Goal: Task Accomplishment & Management: Use online tool/utility

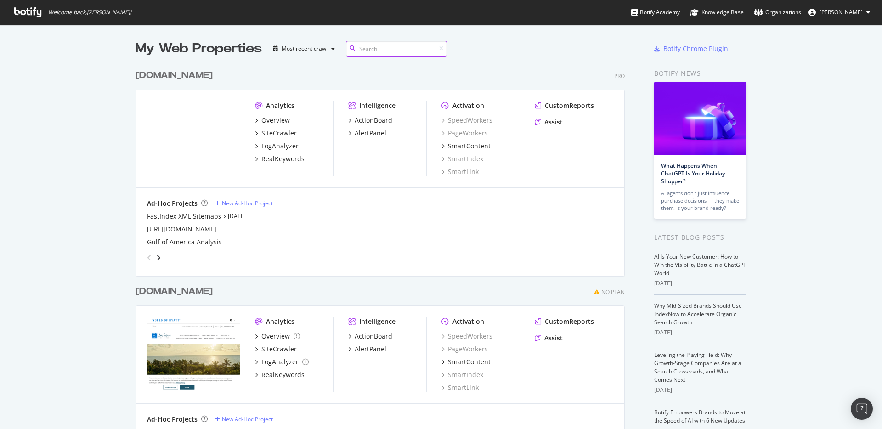
scroll to position [422, 869]
click at [273, 133] on div "SiteCrawler" at bounding box center [278, 133] width 35 height 9
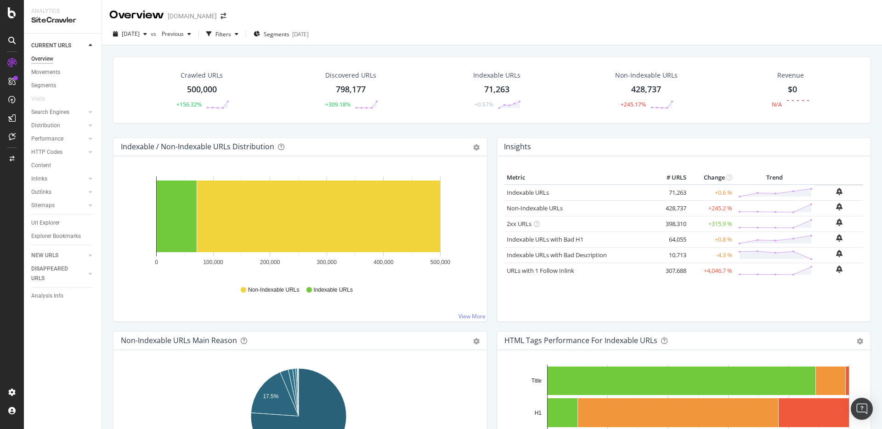
drag, startPoint x: 54, startPoint y: 48, endPoint x: 53, endPoint y: 58, distance: 10.2
click at [55, 48] on div "CURRENT URLS" at bounding box center [51, 46] width 40 height 10
click at [88, 43] on div at bounding box center [90, 45] width 9 height 9
click at [61, 60] on link "NEW URLS" at bounding box center [58, 59] width 55 height 10
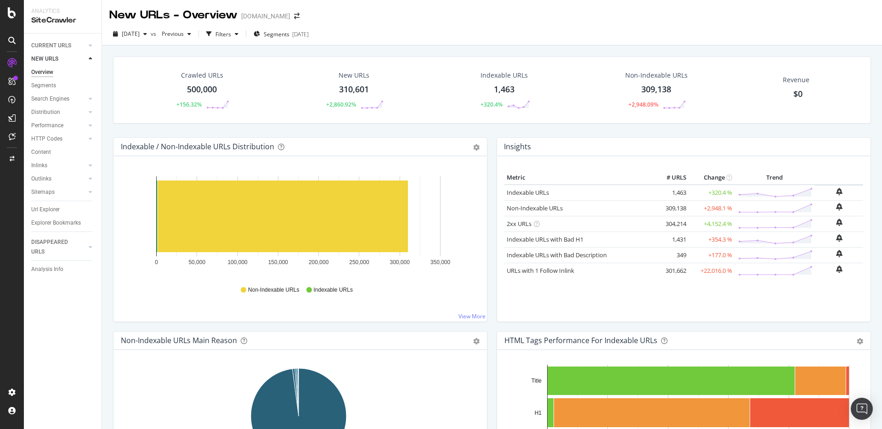
click at [50, 207] on div "Url Explorer" at bounding box center [45, 210] width 28 height 10
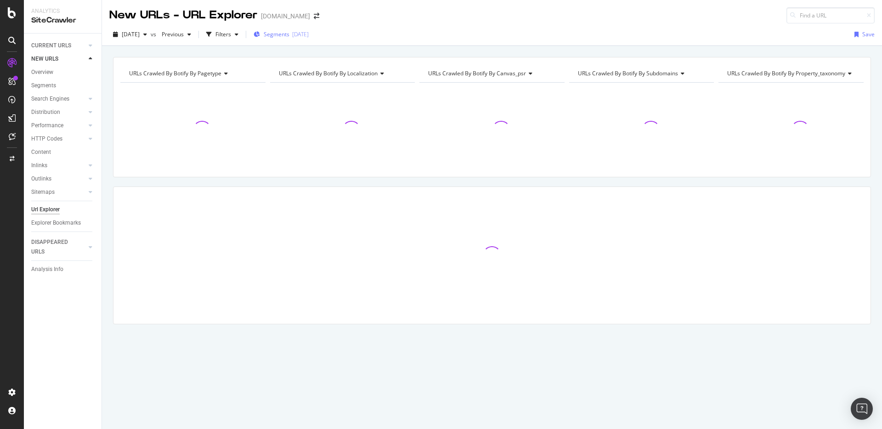
click at [309, 32] on div "[DATE]" at bounding box center [300, 34] width 17 height 8
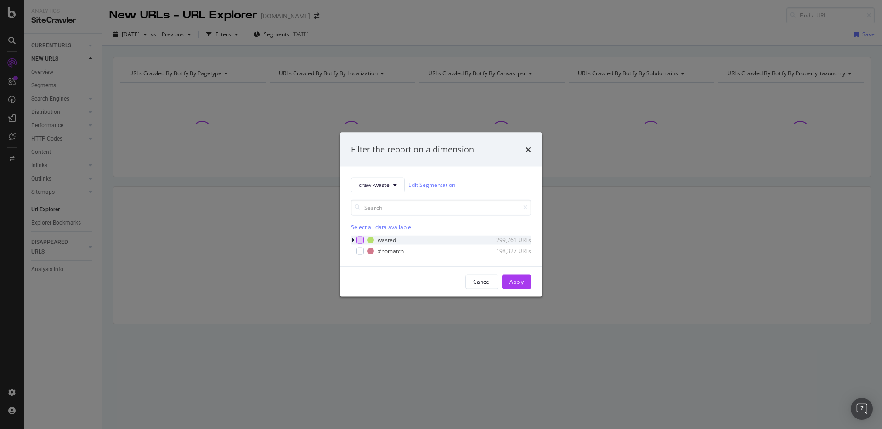
click at [358, 242] on div "modal" at bounding box center [360, 239] width 7 height 7
click at [513, 279] on div "Apply" at bounding box center [517, 282] width 14 height 8
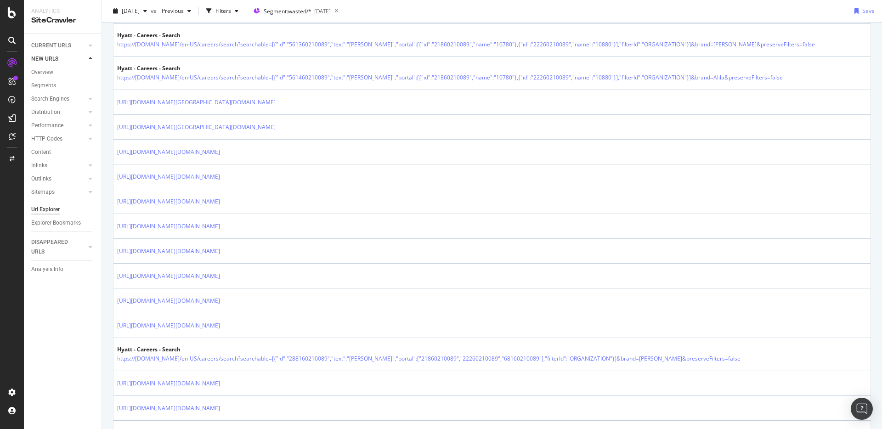
scroll to position [1232, 0]
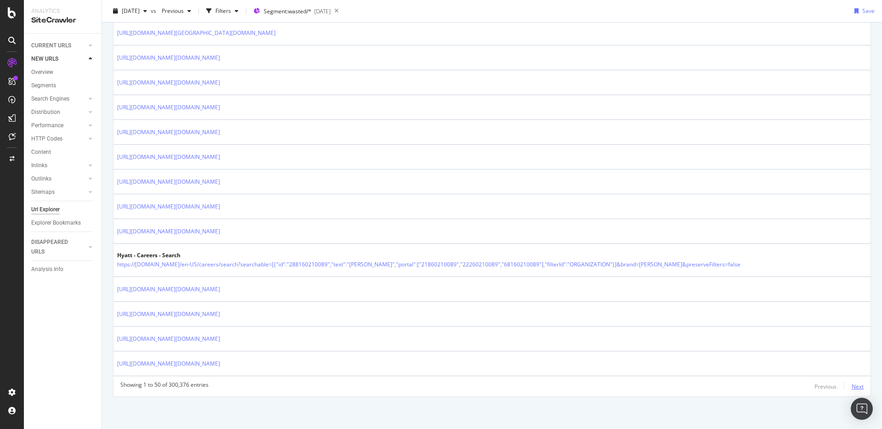
click at [661, 387] on div "Next" at bounding box center [858, 387] width 12 height 8
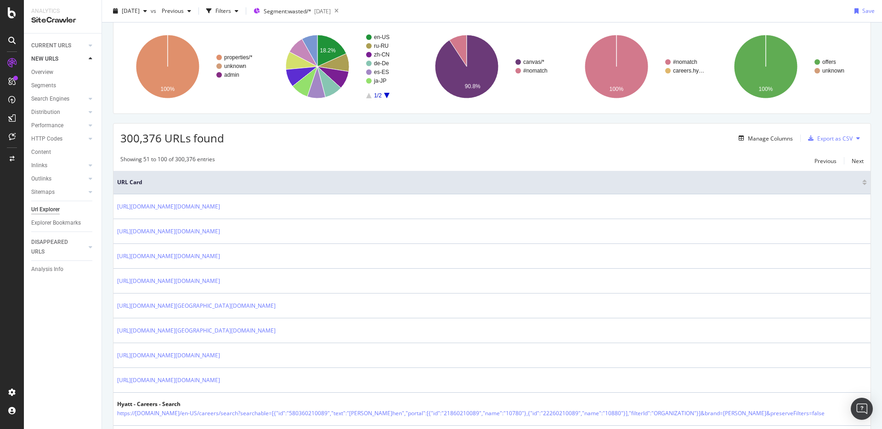
scroll to position [0, 0]
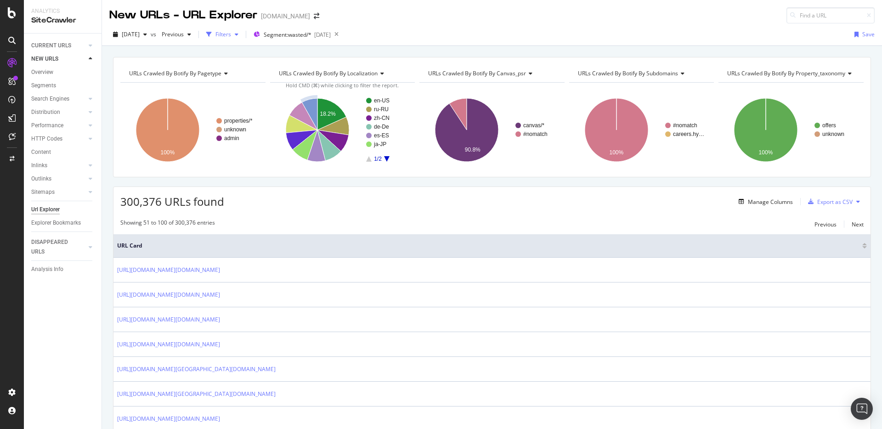
click at [242, 31] on div "Filters" at bounding box center [223, 35] width 40 height 14
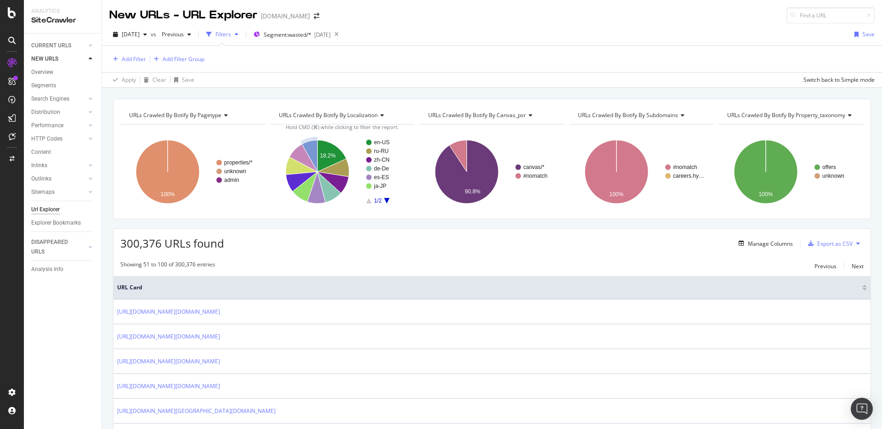
click at [148, 60] on div "Add Filter Add Filter Group" at bounding box center [156, 59] width 95 height 11
click at [138, 62] on div "Add Filter" at bounding box center [134, 59] width 24 height 8
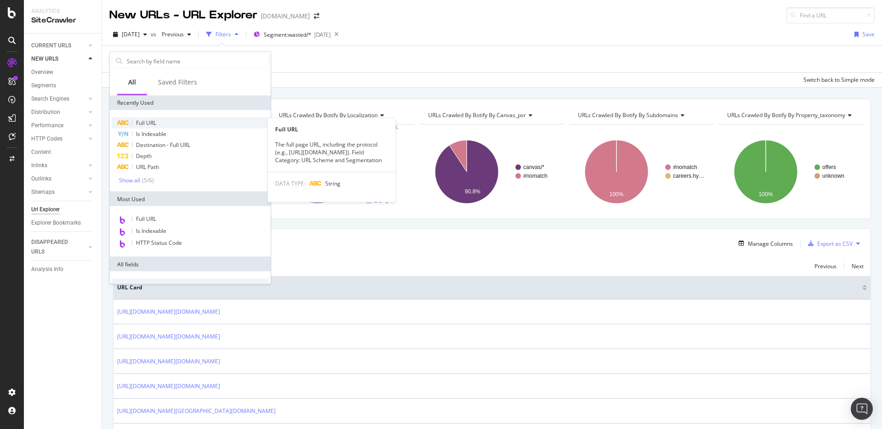
click at [156, 118] on div "Full URL" at bounding box center [190, 123] width 157 height 11
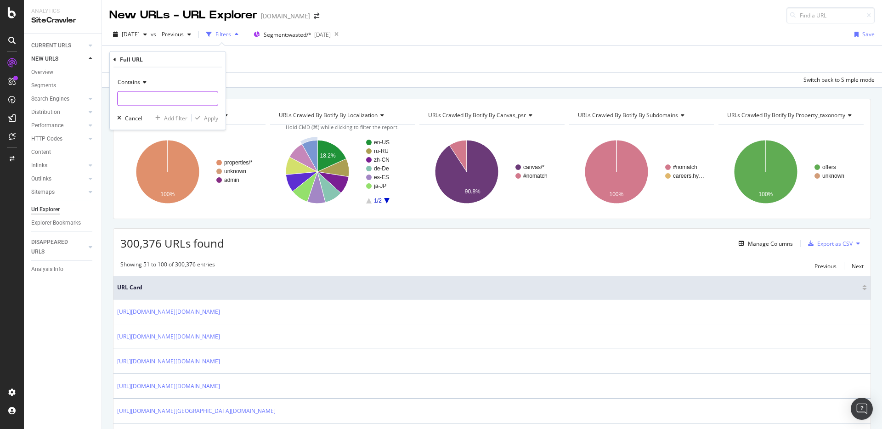
click at [157, 99] on input "text" at bounding box center [168, 98] width 100 height 15
type input "[DOMAIN_NAME]"
click at [210, 116] on div "Apply" at bounding box center [211, 118] width 14 height 8
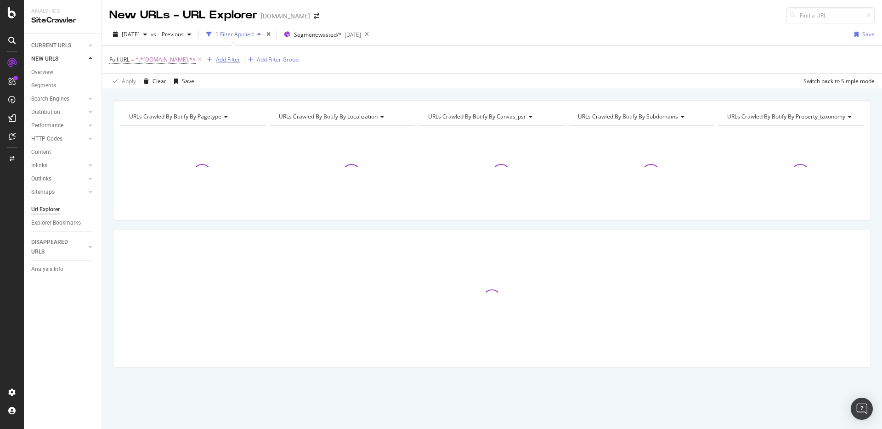
click at [227, 58] on div "Add Filter" at bounding box center [228, 60] width 24 height 8
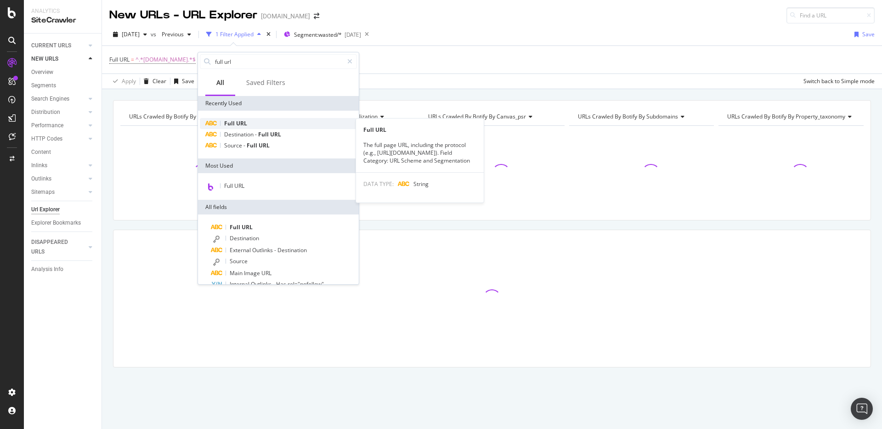
type input "full url"
click at [246, 125] on span "URL" at bounding box center [241, 123] width 11 height 8
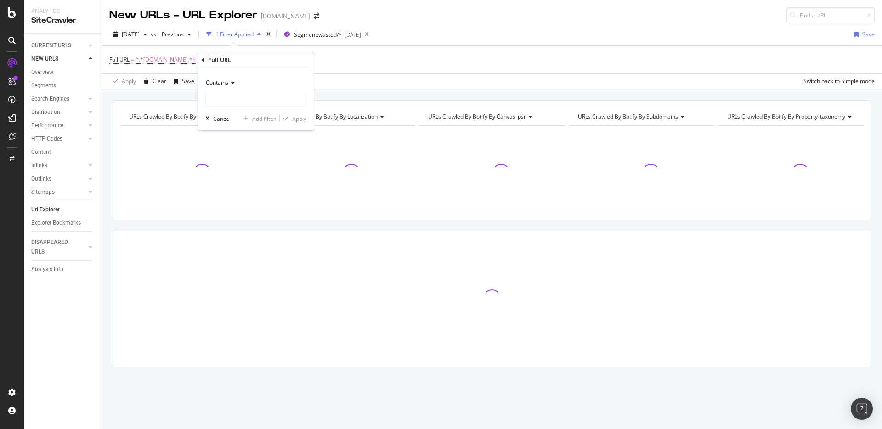
click at [254, 89] on div "Contains" at bounding box center [255, 82] width 101 height 15
click at [253, 97] on div "Equal to" at bounding box center [257, 102] width 98 height 12
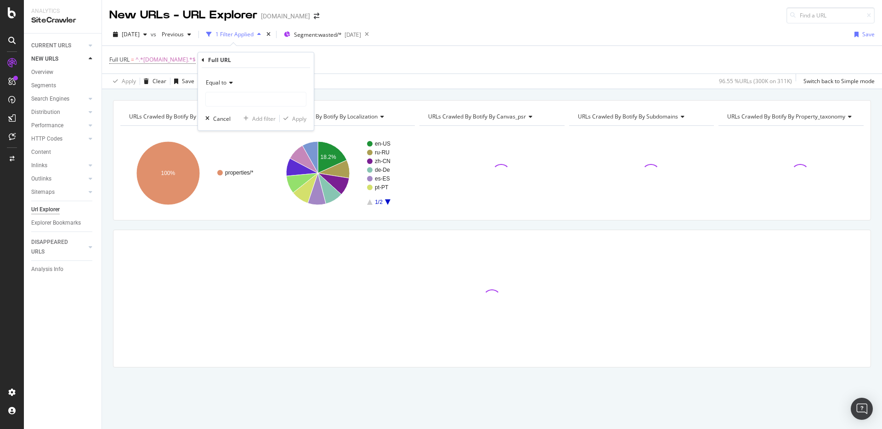
click at [225, 84] on span "Equal to" at bounding box center [216, 83] width 21 height 8
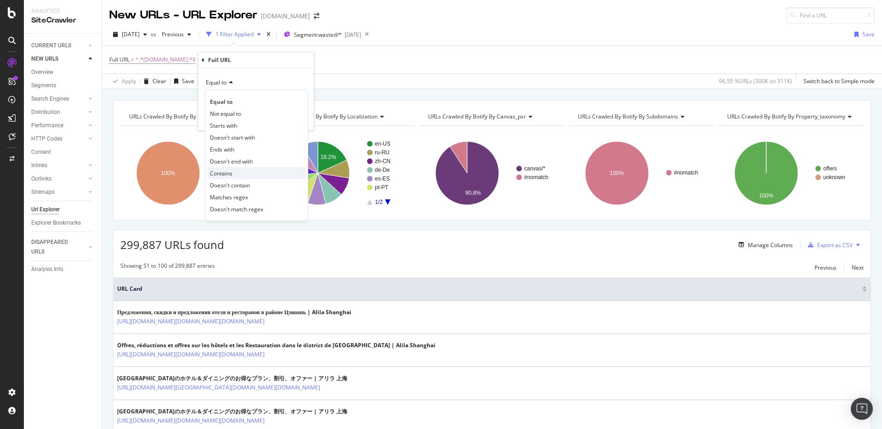
click at [236, 176] on div "Contains" at bounding box center [257, 173] width 98 height 12
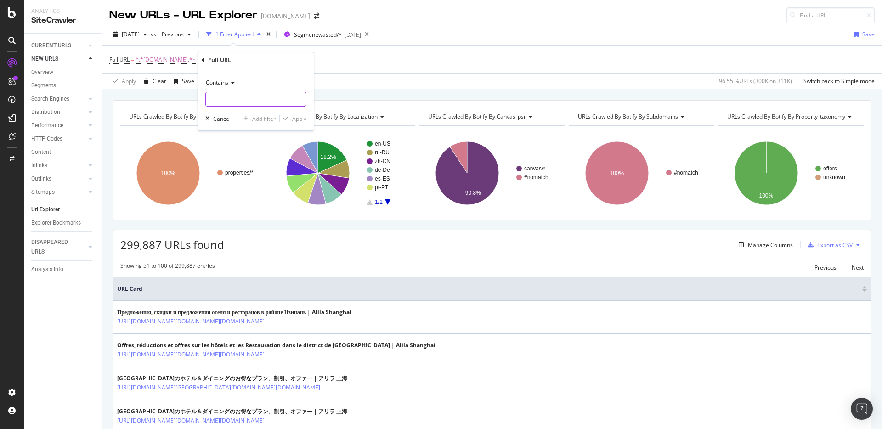
click at [247, 105] on input "text" at bounding box center [256, 99] width 100 height 15
type input "[DOMAIN_NAME]"
click at [293, 118] on div "Apply" at bounding box center [299, 119] width 14 height 8
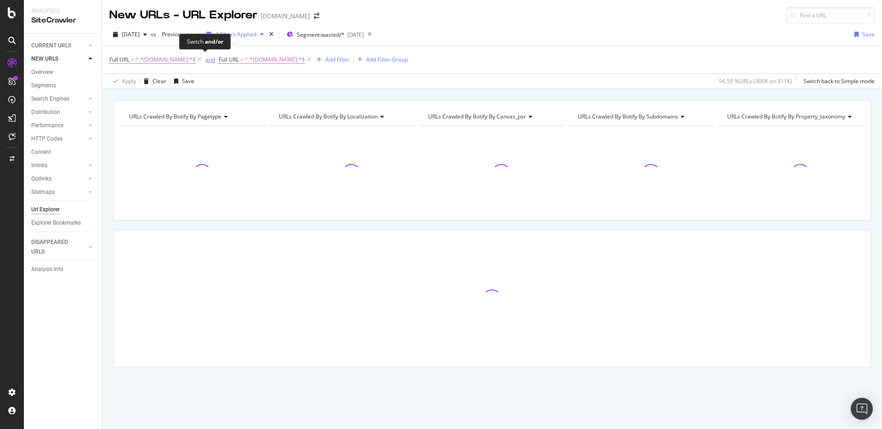
click at [207, 60] on div "and" at bounding box center [210, 60] width 10 height 8
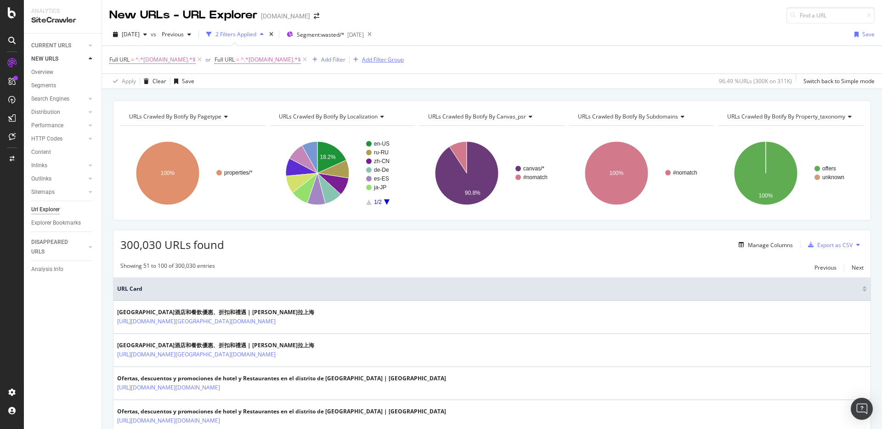
click at [379, 59] on div "Add Filter Group" at bounding box center [383, 60] width 42 height 8
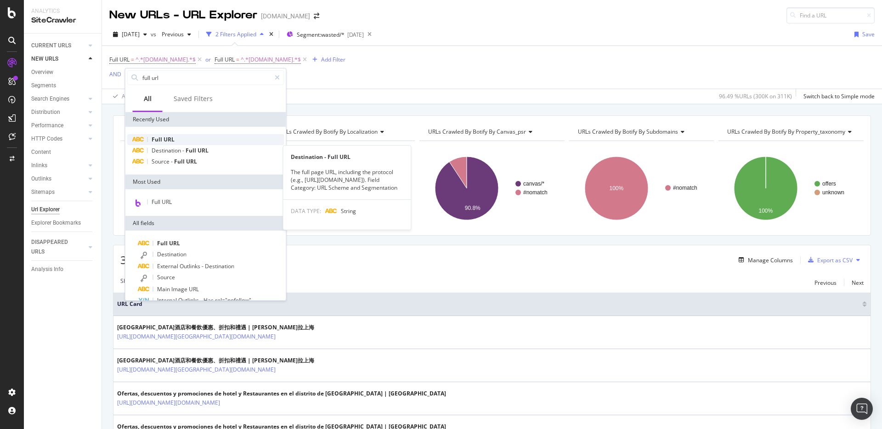
click at [170, 136] on span "URL" at bounding box center [169, 140] width 11 height 8
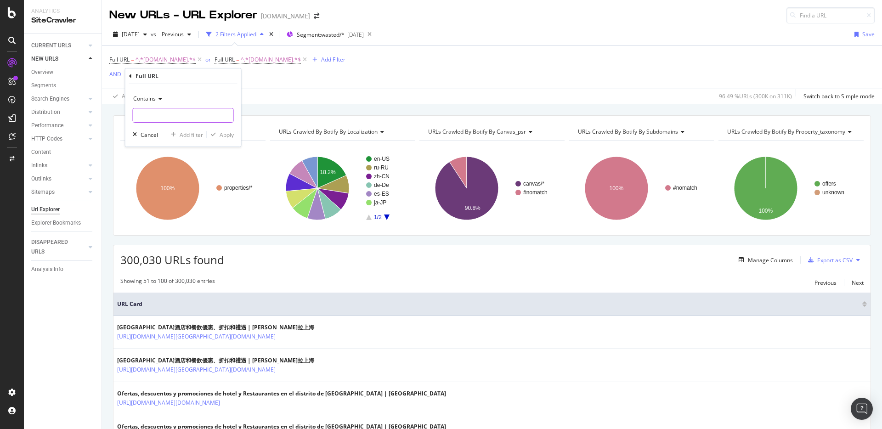
click at [175, 116] on input "text" at bounding box center [183, 115] width 100 height 15
type input "alila"
click at [229, 133] on div "Apply" at bounding box center [227, 135] width 14 height 8
